Goal: Information Seeking & Learning: Learn about a topic

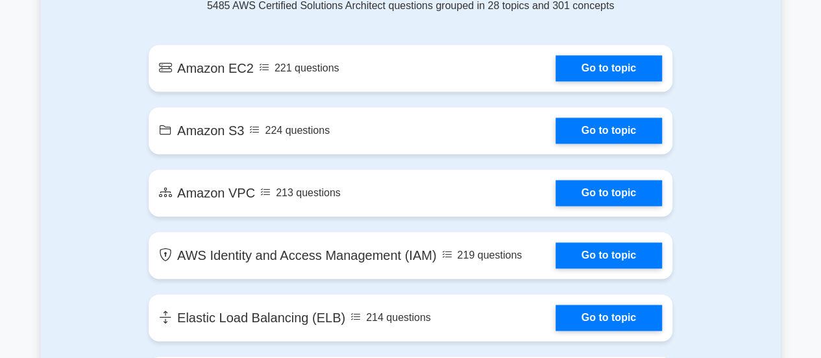
scroll to position [774, 0]
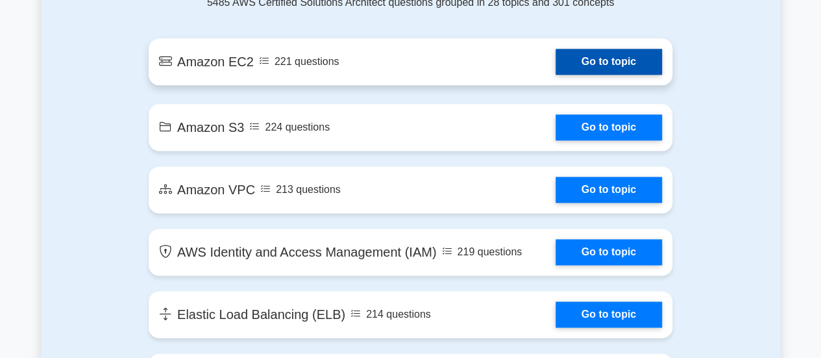
click at [578, 59] on link "Go to topic" at bounding box center [609, 62] width 106 height 26
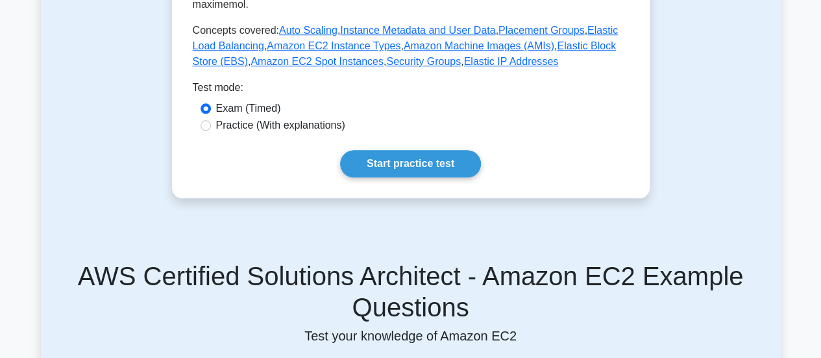
scroll to position [572, 0]
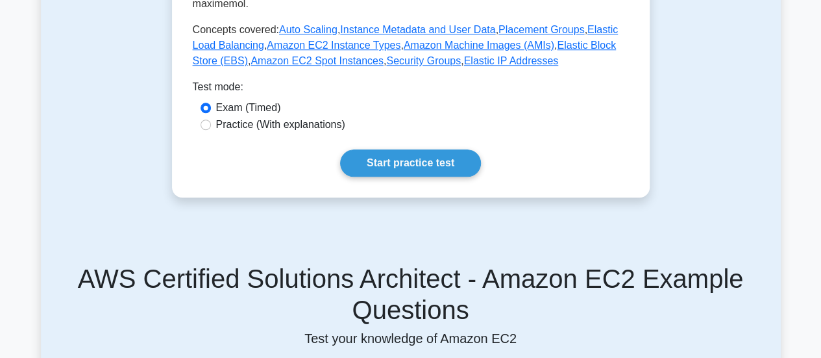
click at [248, 117] on label "Practice (With explanations)" at bounding box center [280, 125] width 129 height 16
click at [211, 119] on input "Practice (With explanations)" at bounding box center [206, 124] width 10 height 10
radio input "true"
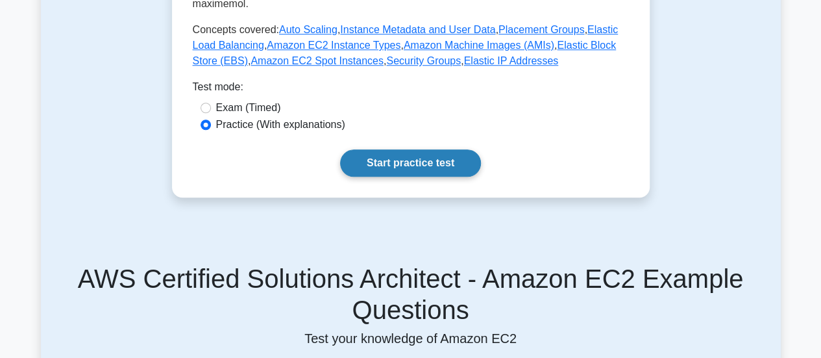
click at [414, 149] on link "Start practice test" at bounding box center [410, 162] width 141 height 27
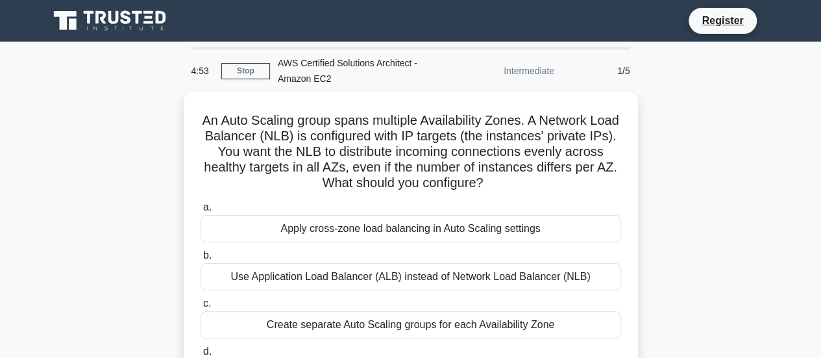
drag, startPoint x: 521, startPoint y: 81, endPoint x: 533, endPoint y: 76, distance: 13.4
click at [533, 76] on div "Intermediate" at bounding box center [506, 71] width 114 height 26
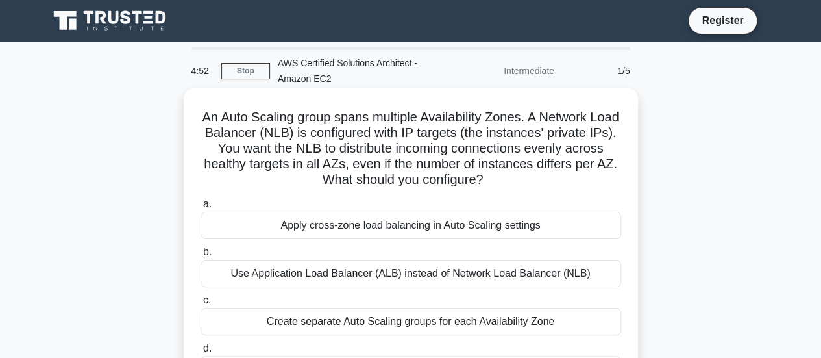
click at [353, 97] on div "An Auto Scaling group spans multiple Availability Zones. A Network Load Balance…" at bounding box center [411, 254] width 444 height 323
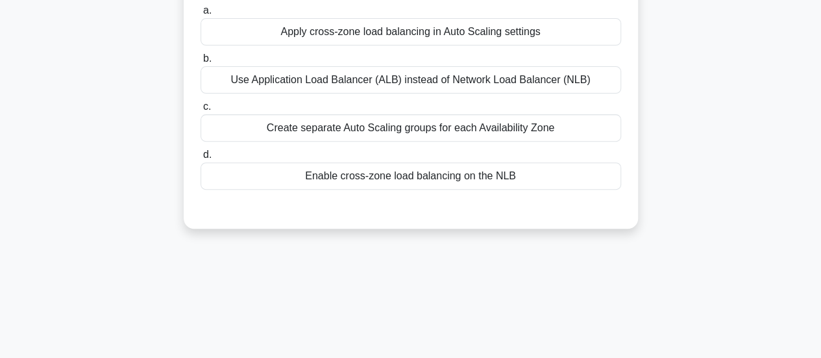
scroll to position [197, 0]
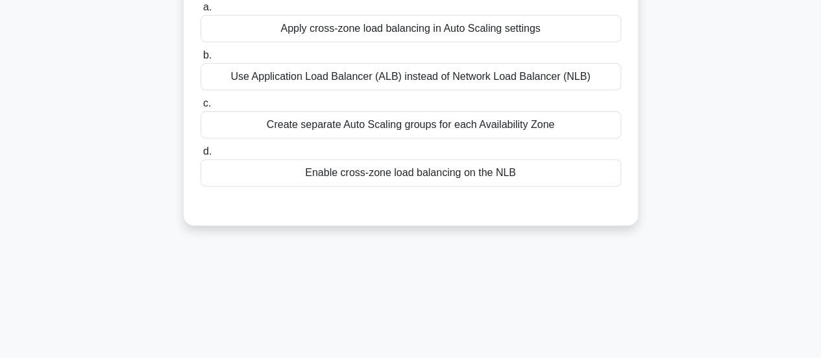
click at [338, 169] on div "Enable cross-zone load balancing on the NLB" at bounding box center [411, 172] width 421 height 27
click at [201, 156] on input "d. Enable cross-zone load balancing on the NLB" at bounding box center [201, 151] width 0 height 8
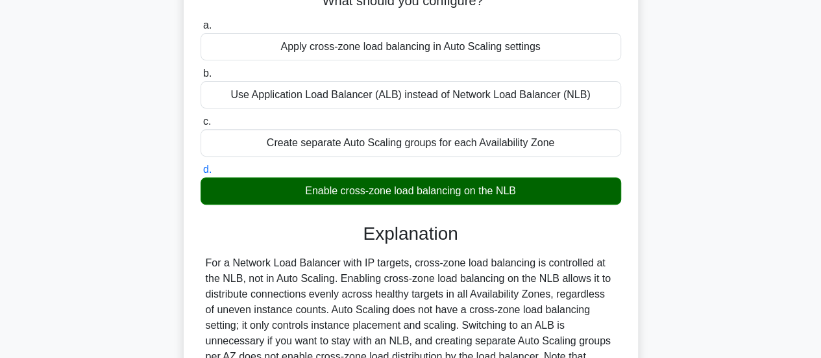
scroll to position [176, 0]
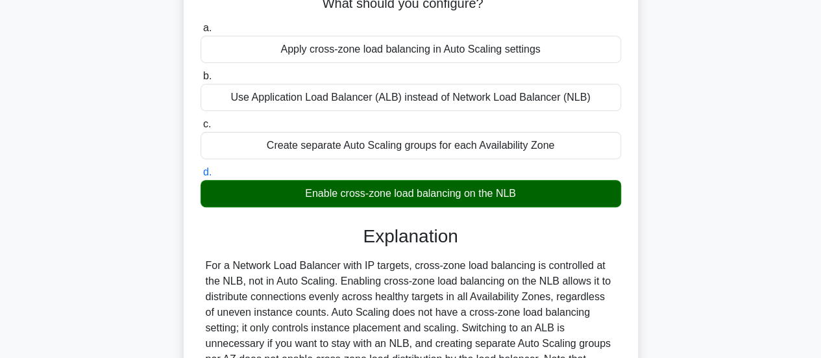
click at [368, 148] on div "Create separate Auto Scaling groups for each Availability Zone" at bounding box center [411, 145] width 421 height 27
click at [201, 129] on input "c. Create separate Auto Scaling groups for each Availability Zone" at bounding box center [201, 124] width 0 height 8
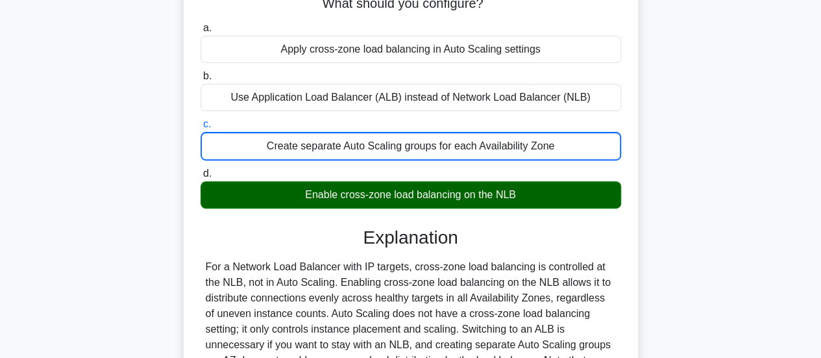
click at [401, 93] on div "Use Application Load Balancer (ALB) instead of Network Load Balancer (NLB)" at bounding box center [411, 97] width 421 height 27
click at [201, 80] on input "b. Use Application Load Balancer (ALB) instead of Network Load Balancer (NLB)" at bounding box center [201, 76] width 0 height 8
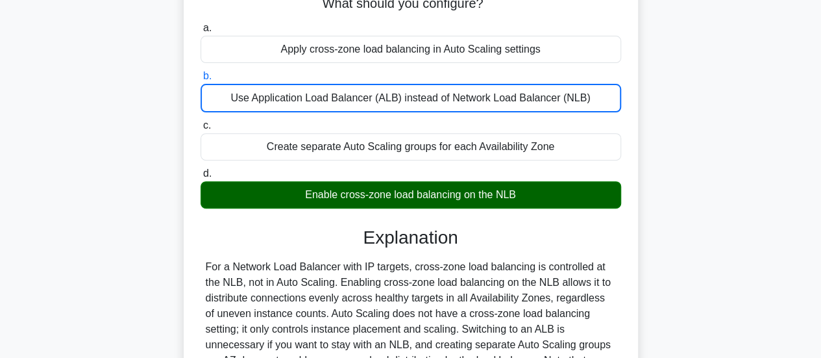
click at [380, 58] on div "Apply cross-zone load balancing in Auto Scaling settings" at bounding box center [411, 49] width 421 height 27
click at [201, 32] on input "a. Apply cross-zone load balancing in Auto Scaling settings" at bounding box center [201, 28] width 0 height 8
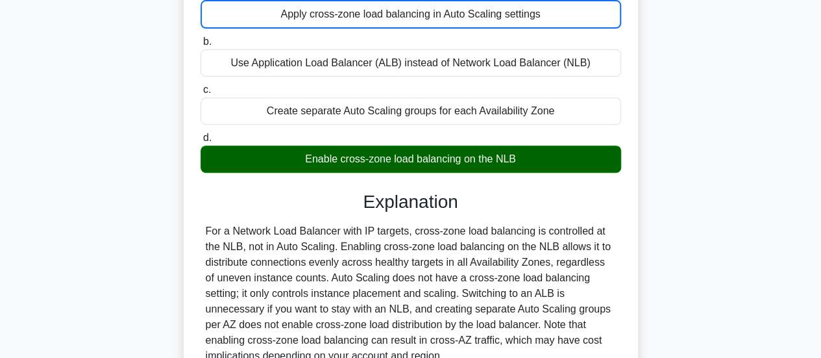
scroll to position [206, 0]
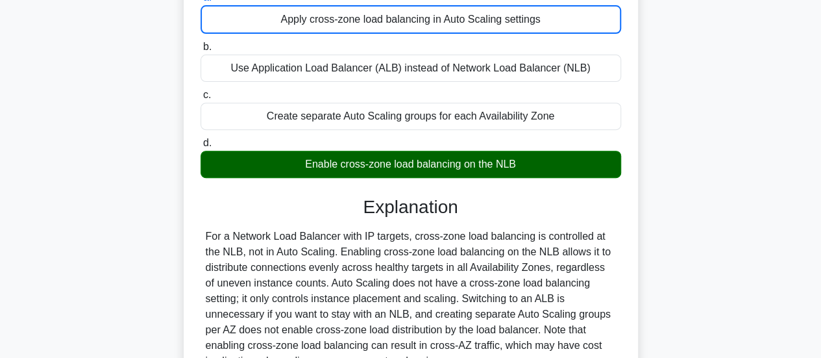
click at [416, 109] on div "Create separate Auto Scaling groups for each Availability Zone" at bounding box center [411, 116] width 421 height 27
click at [201, 99] on input "c. Create separate Auto Scaling groups for each Availability Zone" at bounding box center [201, 95] width 0 height 8
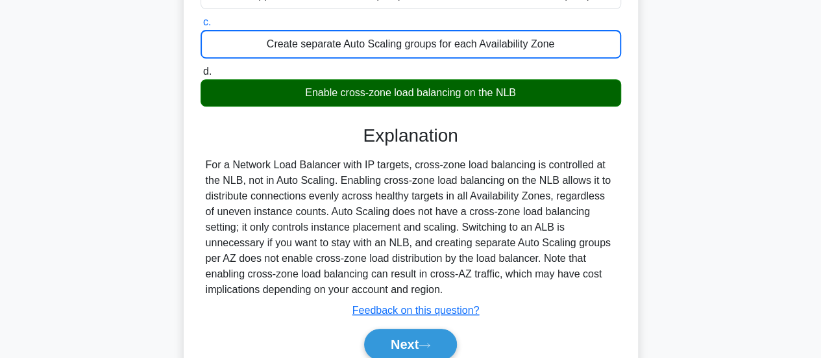
scroll to position [292, 0]
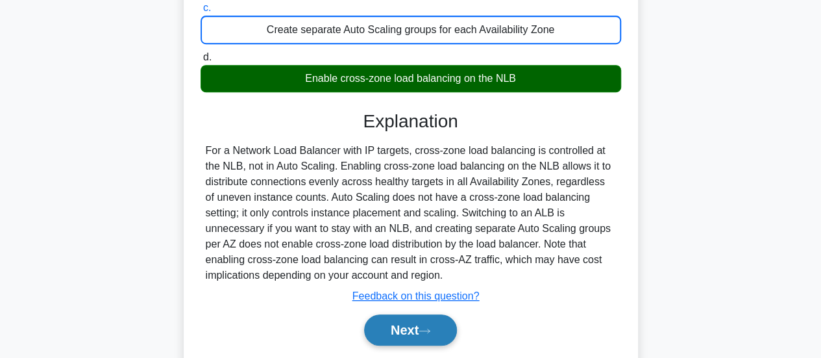
click at [401, 332] on button "Next" at bounding box center [410, 329] width 93 height 31
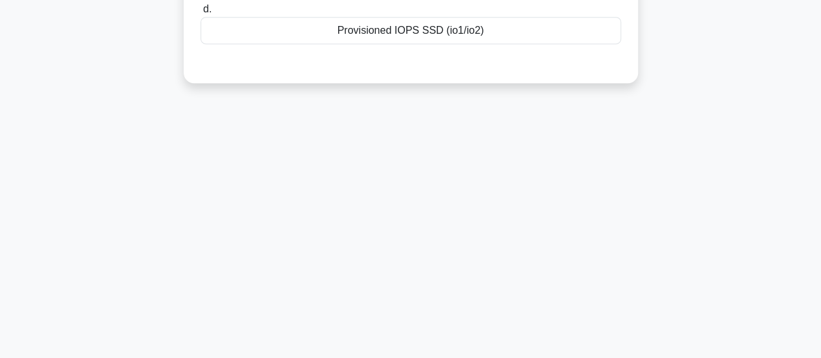
click at [371, 27] on div "Provisioned IOPS SSD (io1/io2)" at bounding box center [411, 30] width 421 height 27
click at [201, 14] on input "d. Provisioned IOPS SSD (io1/io2)" at bounding box center [201, 9] width 0 height 8
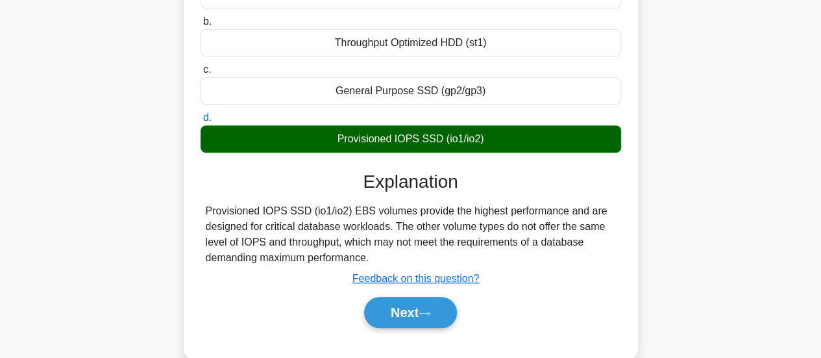
scroll to position [183, 0]
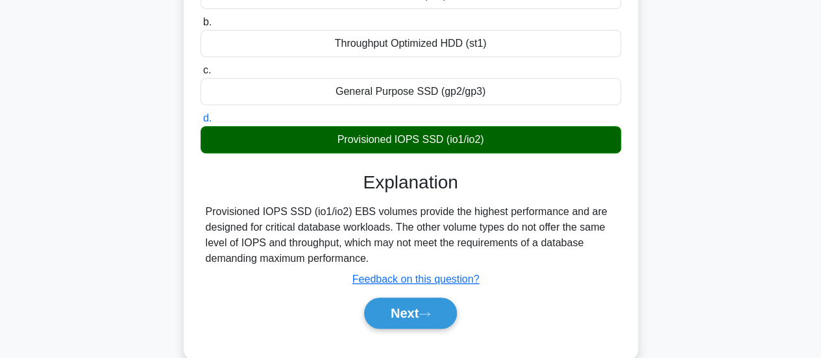
click at [377, 99] on div "General Purpose SSD (gp2/gp3)" at bounding box center [411, 91] width 421 height 27
click at [201, 75] on input "c. General Purpose SSD (gp2/gp3)" at bounding box center [201, 70] width 0 height 8
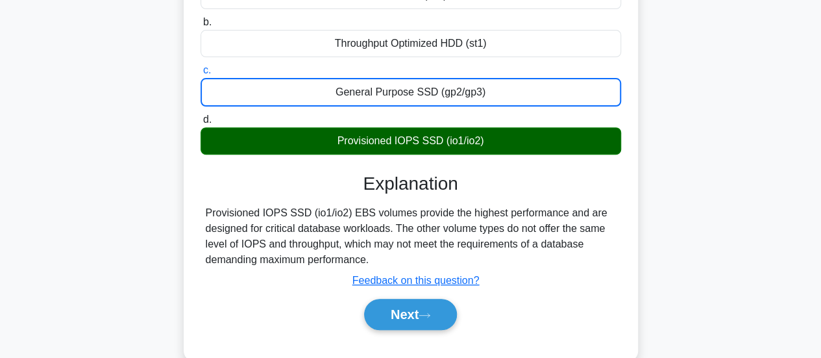
click at [364, 24] on label "b. Throughput Optimized HDD (st1)" at bounding box center [411, 35] width 421 height 43
click at [201, 24] on input "b. Throughput Optimized HDD (st1)" at bounding box center [201, 22] width 0 height 8
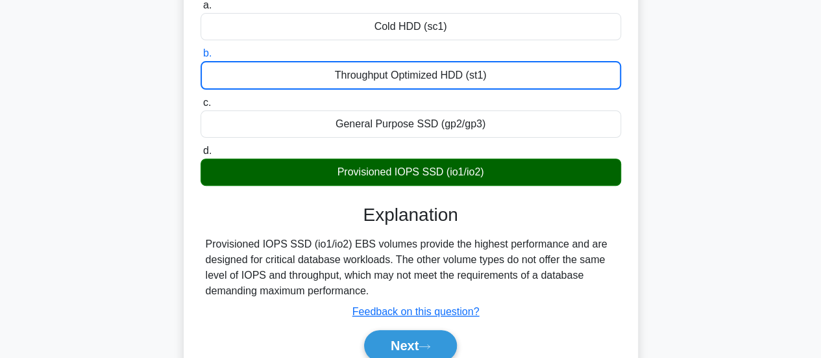
scroll to position [155, 0]
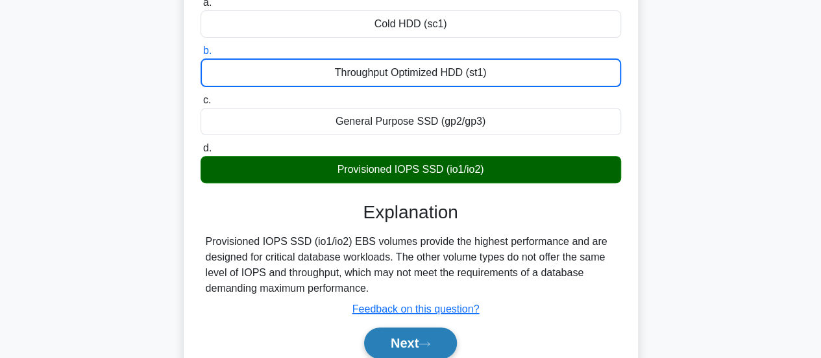
click at [406, 341] on button "Next" at bounding box center [410, 342] width 93 height 31
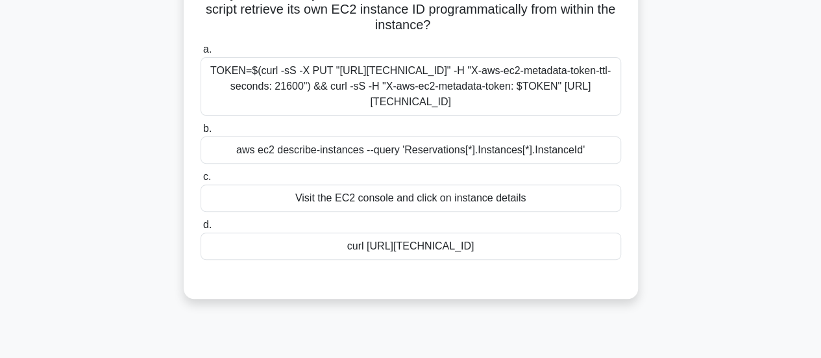
click at [390, 71] on div "TOKEN=$(curl -sS -X PUT "http://169.254.169.254/latest/api/token" -H "X-aws-ec2…" at bounding box center [411, 86] width 421 height 58
click at [201, 54] on input "a. TOKEN=$(curl -sS -X PUT "http://169.254.169.254/latest/api/token" -H "X-aws-…" at bounding box center [201, 49] width 0 height 8
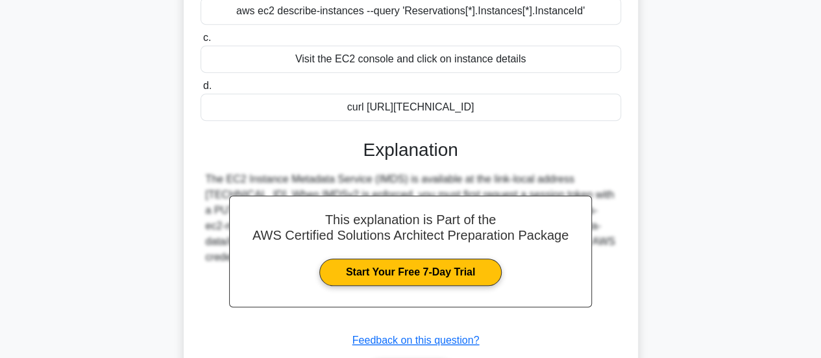
scroll to position [294, 0]
